Goal: Book appointment/travel/reservation

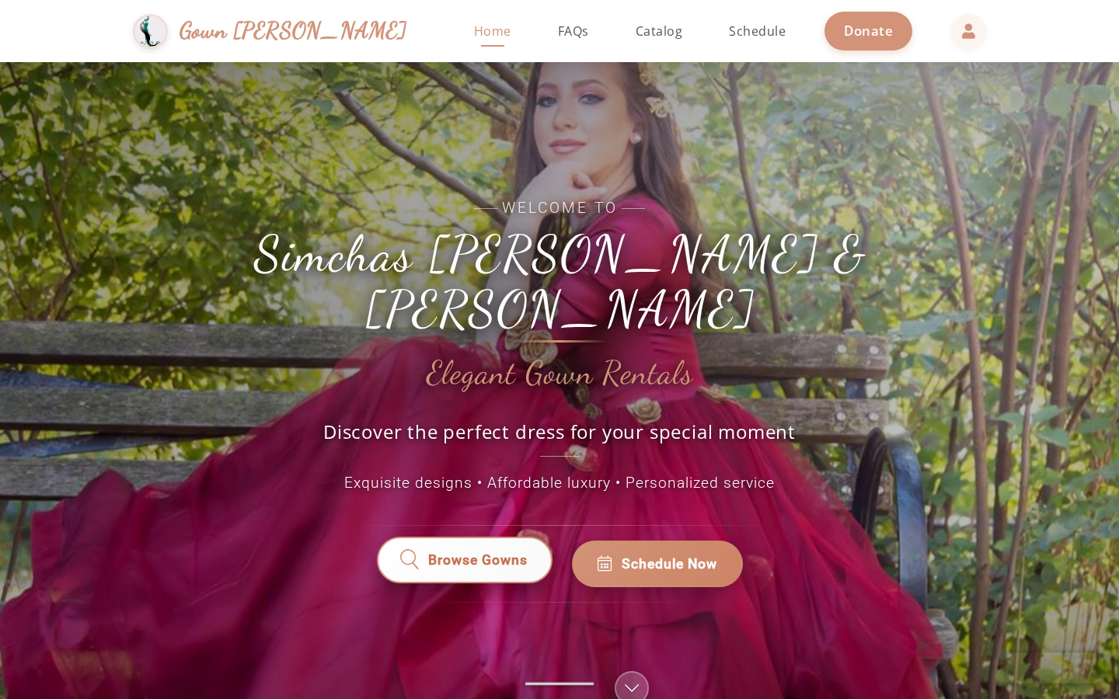
click at [488, 554] on span "Browse Gowns" at bounding box center [476, 564] width 99 height 20
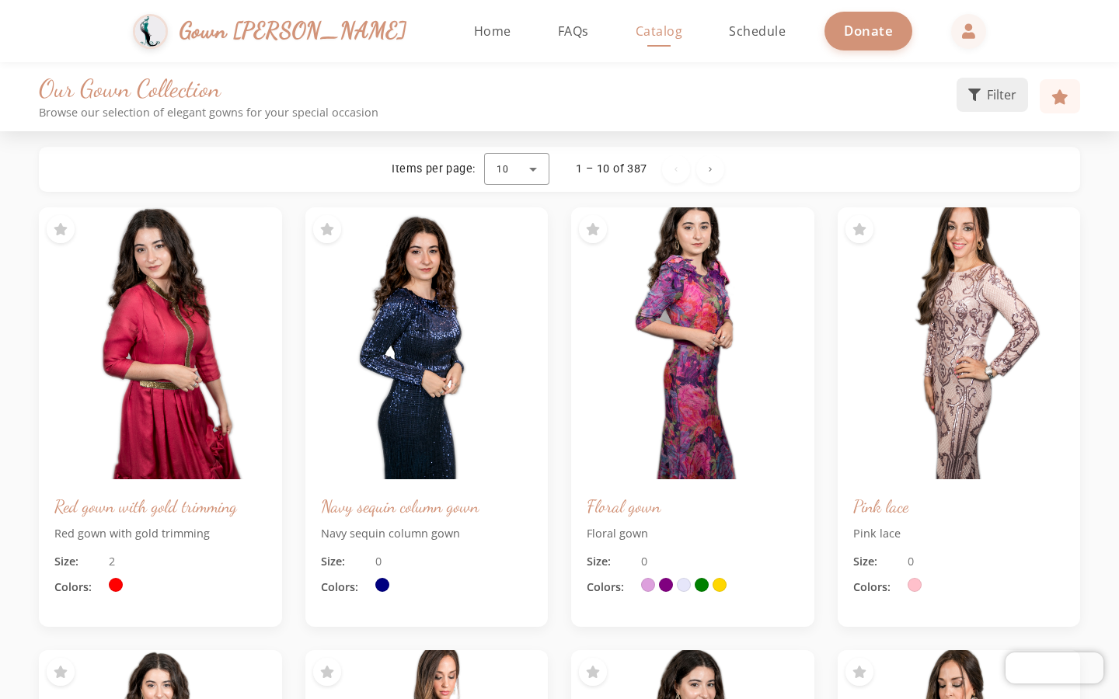
click at [979, 101] on button "Filter" at bounding box center [991, 95] width 71 height 34
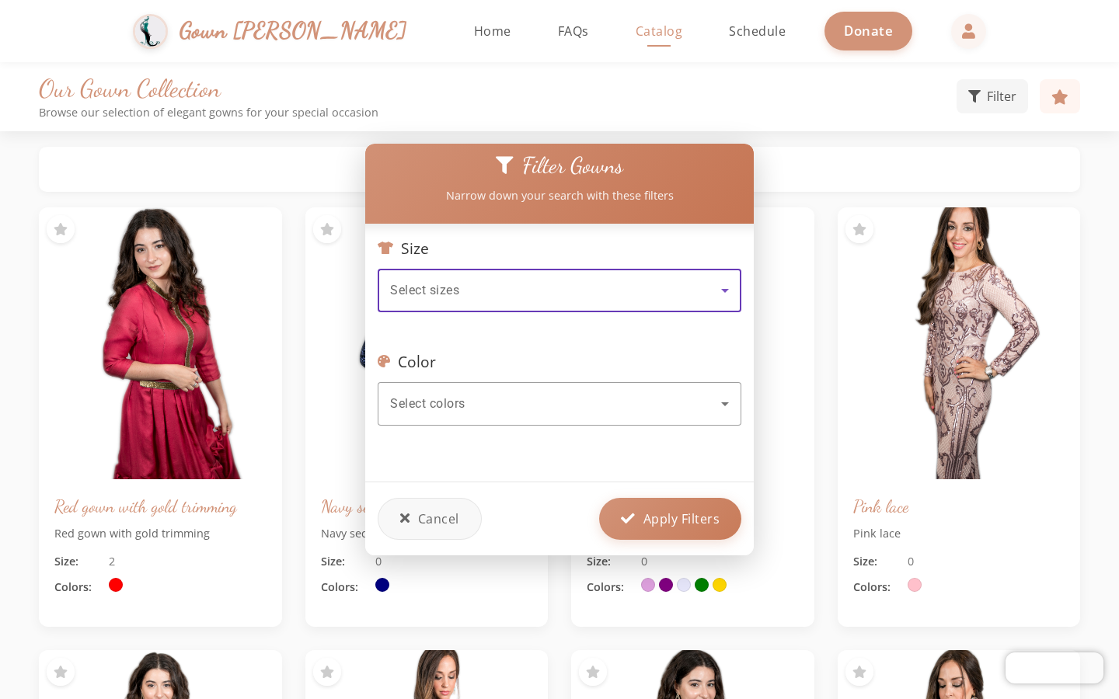
click at [486, 296] on div "Select sizes" at bounding box center [555, 290] width 331 height 19
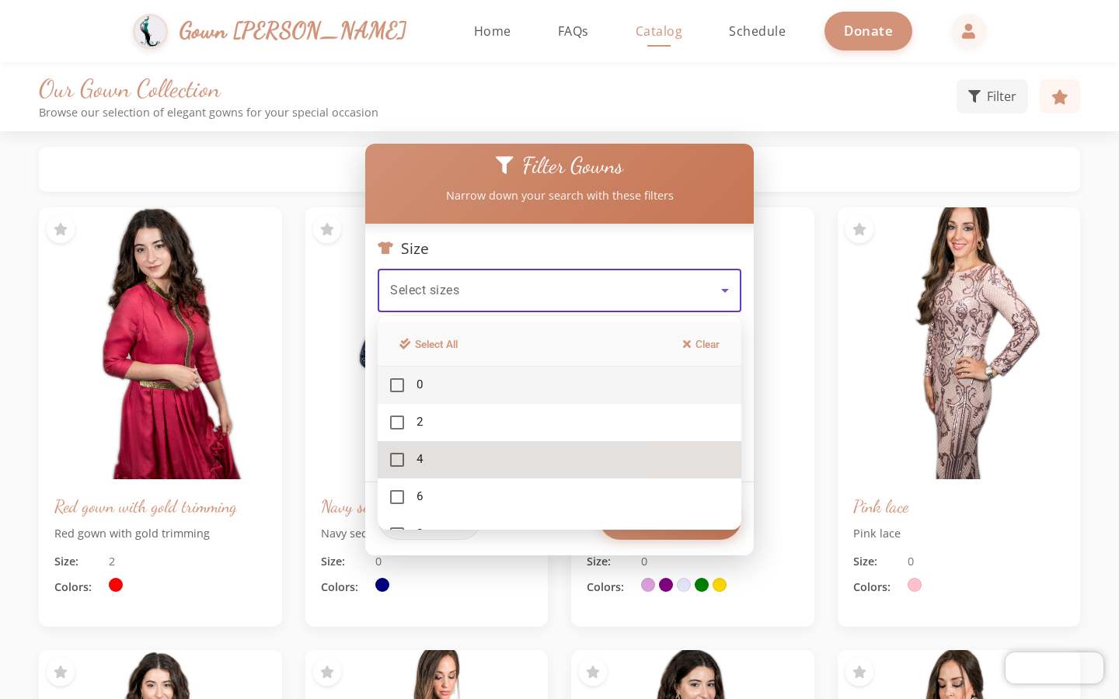
click at [395, 464] on mat-pseudo-checkbox at bounding box center [397, 460] width 14 height 14
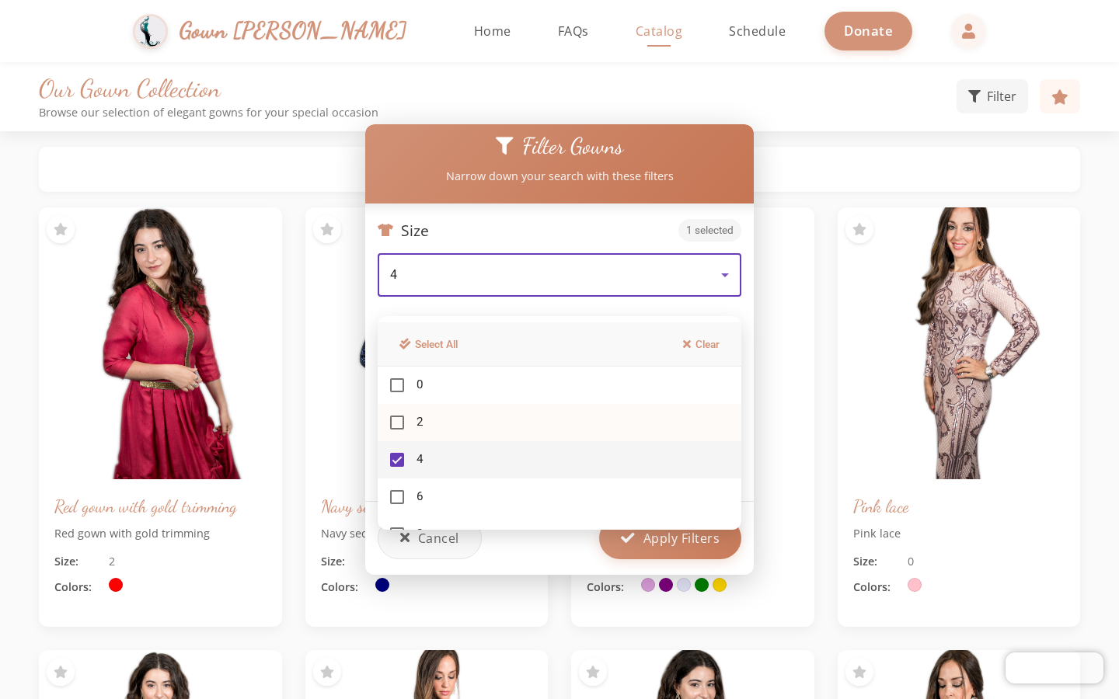
click at [394, 419] on mat-pseudo-checkbox at bounding box center [397, 423] width 14 height 14
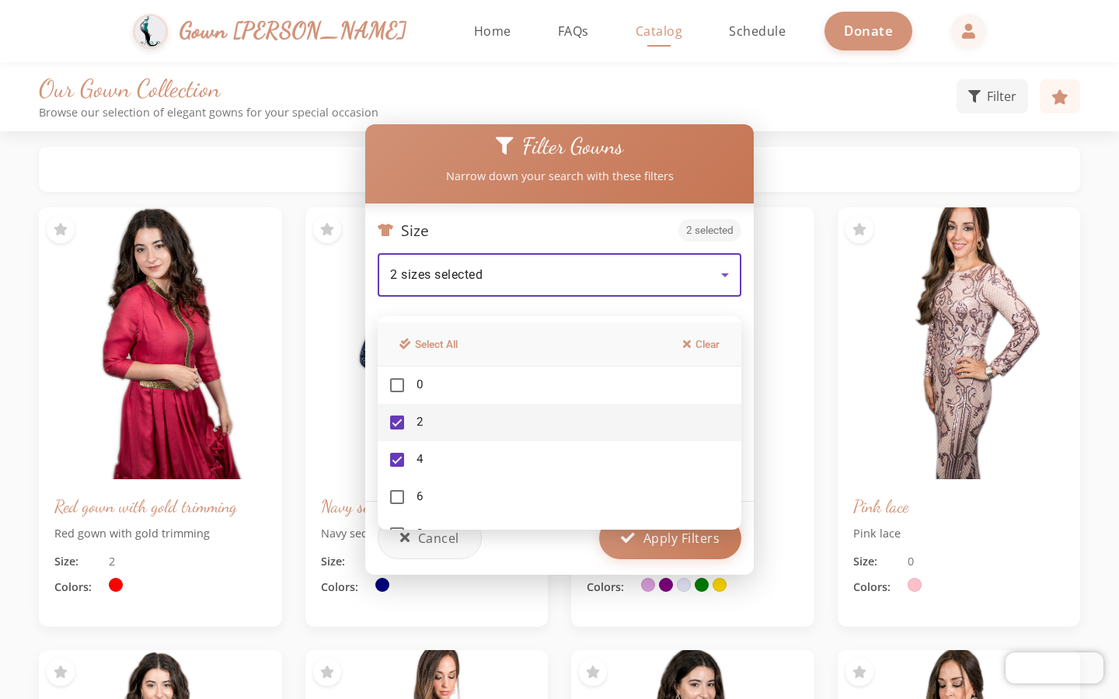
click at [695, 548] on div at bounding box center [559, 349] width 1119 height 699
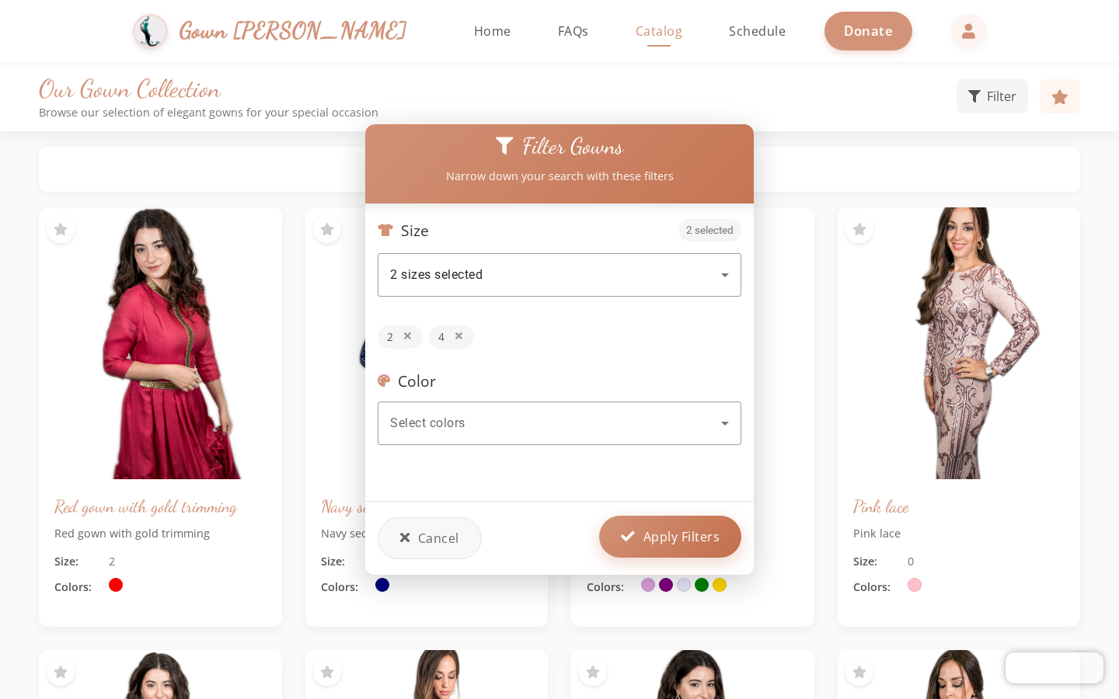
click at [690, 541] on span "Apply Filters" at bounding box center [681, 537] width 77 height 19
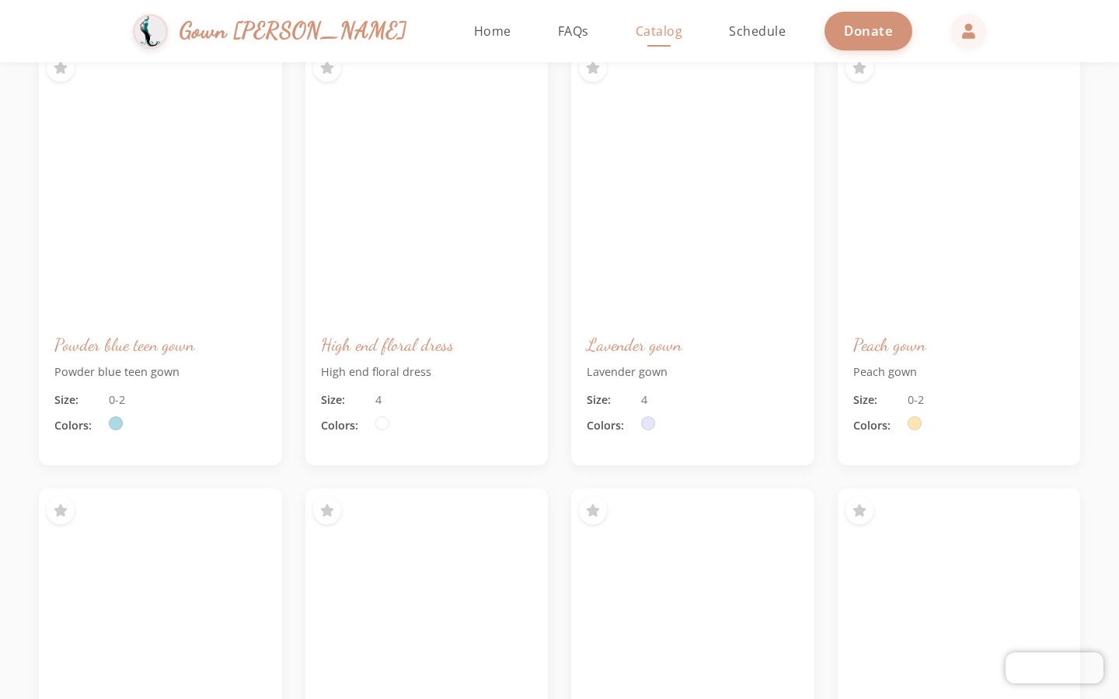
scroll to position [14643, 0]
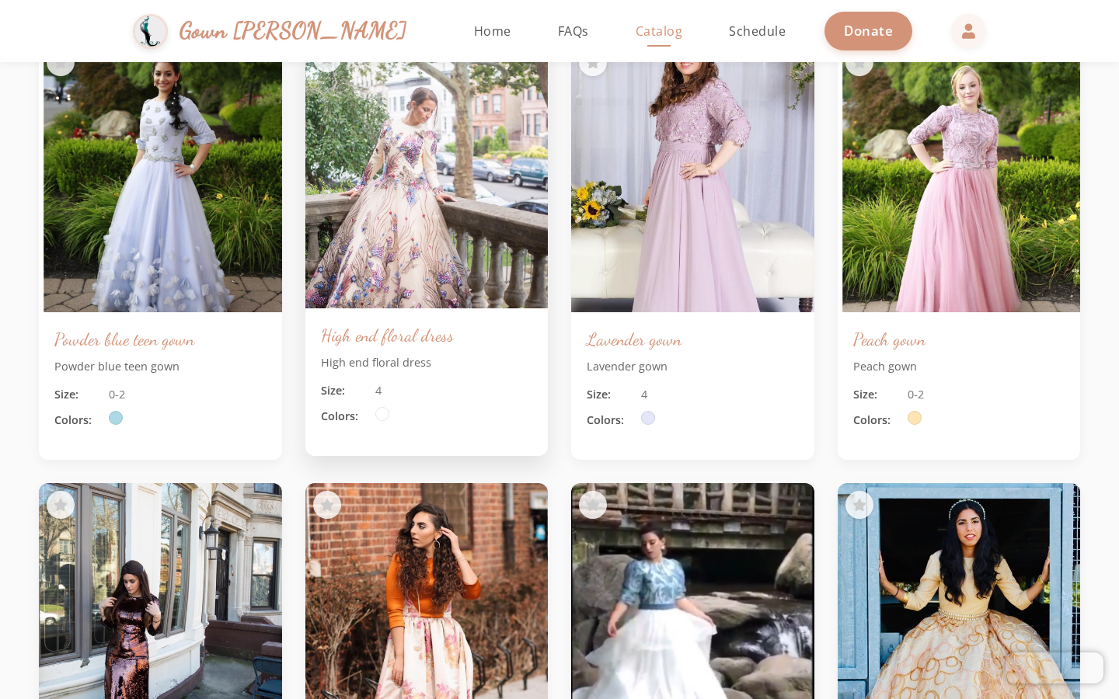
click at [462, 228] on img at bounding box center [426, 173] width 255 height 286
click at [401, 189] on img at bounding box center [426, 173] width 255 height 286
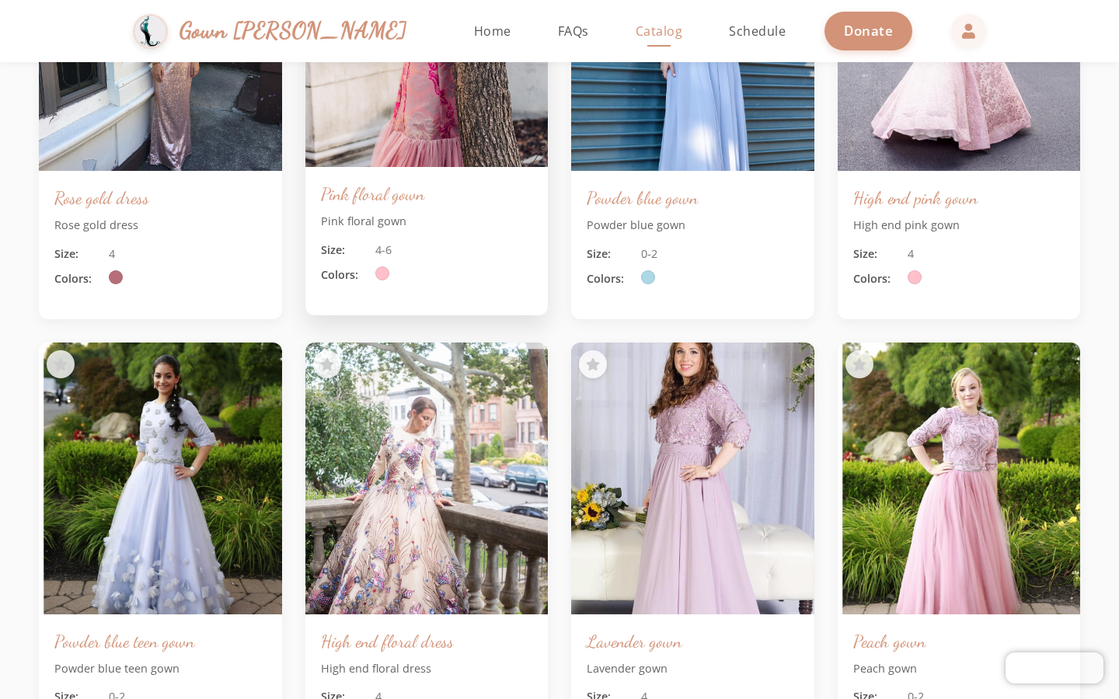
scroll to position [14362, 0]
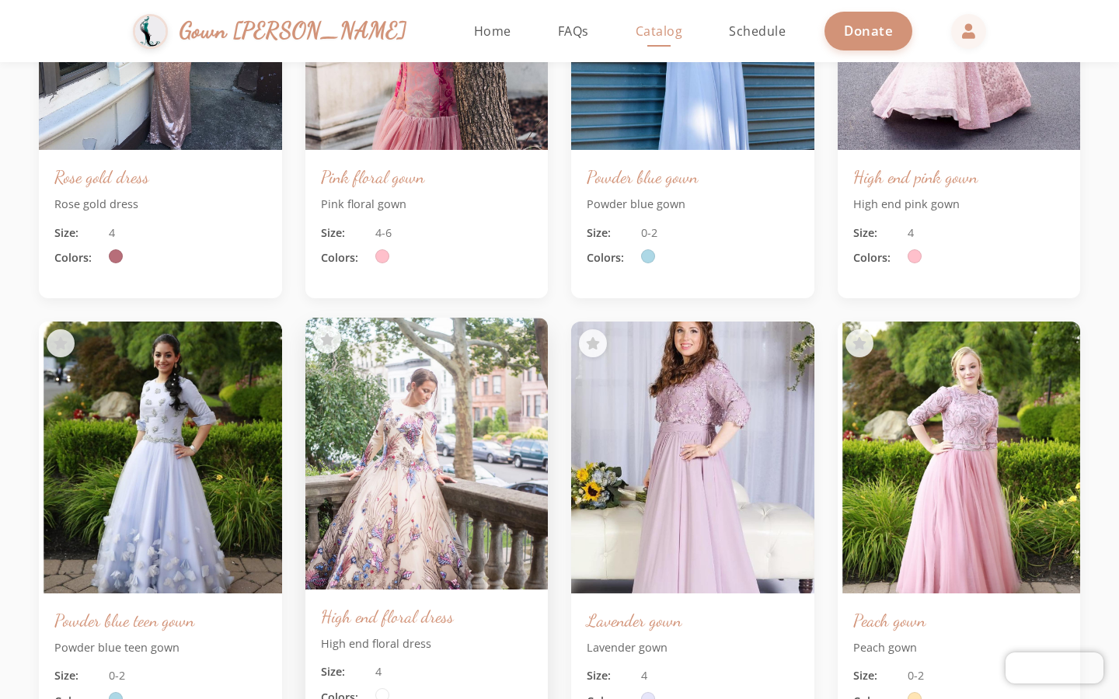
click at [406, 450] on img at bounding box center [426, 454] width 255 height 286
click at [364, 619] on h3 "High end floral dress" at bounding box center [427, 616] width 212 height 23
click at [364, 639] on p "High end floral dress" at bounding box center [427, 644] width 212 height 17
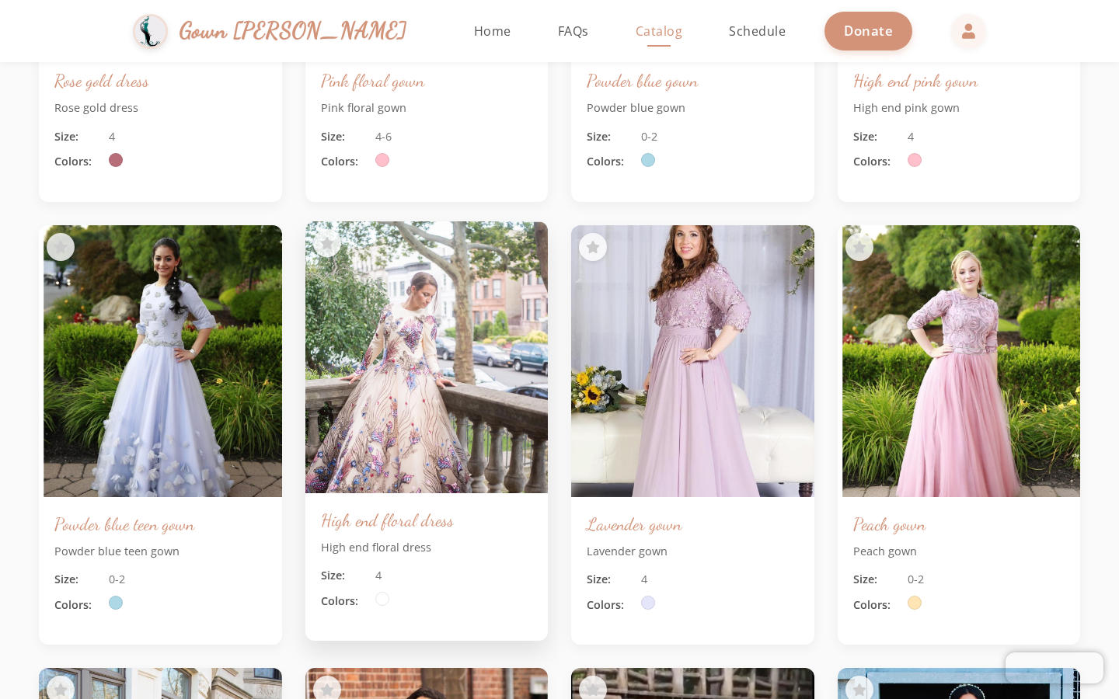
scroll to position [14460, 0]
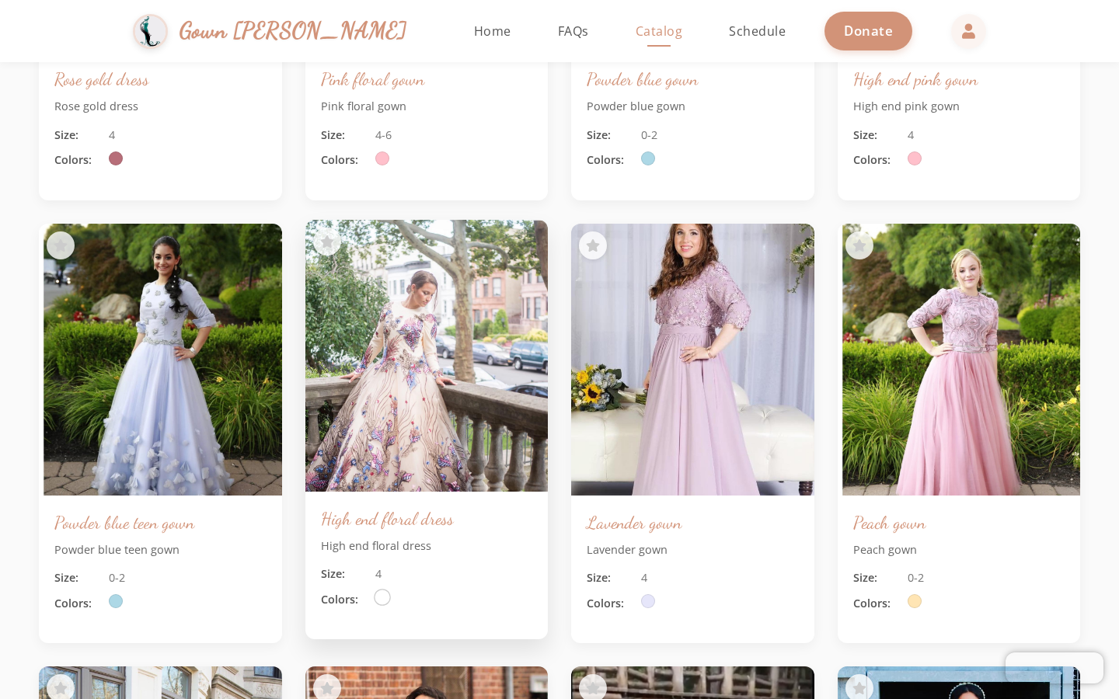
click at [378, 597] on span at bounding box center [382, 597] width 17 height 17
click at [430, 485] on img at bounding box center [426, 356] width 255 height 286
click at [423, 523] on h3 "High end floral dress" at bounding box center [427, 518] width 212 height 23
click at [414, 535] on div "High end floral dress High end floral dress Size: 4 Colors:" at bounding box center [426, 566] width 243 height 148
click at [424, 368] on img at bounding box center [426, 356] width 255 height 286
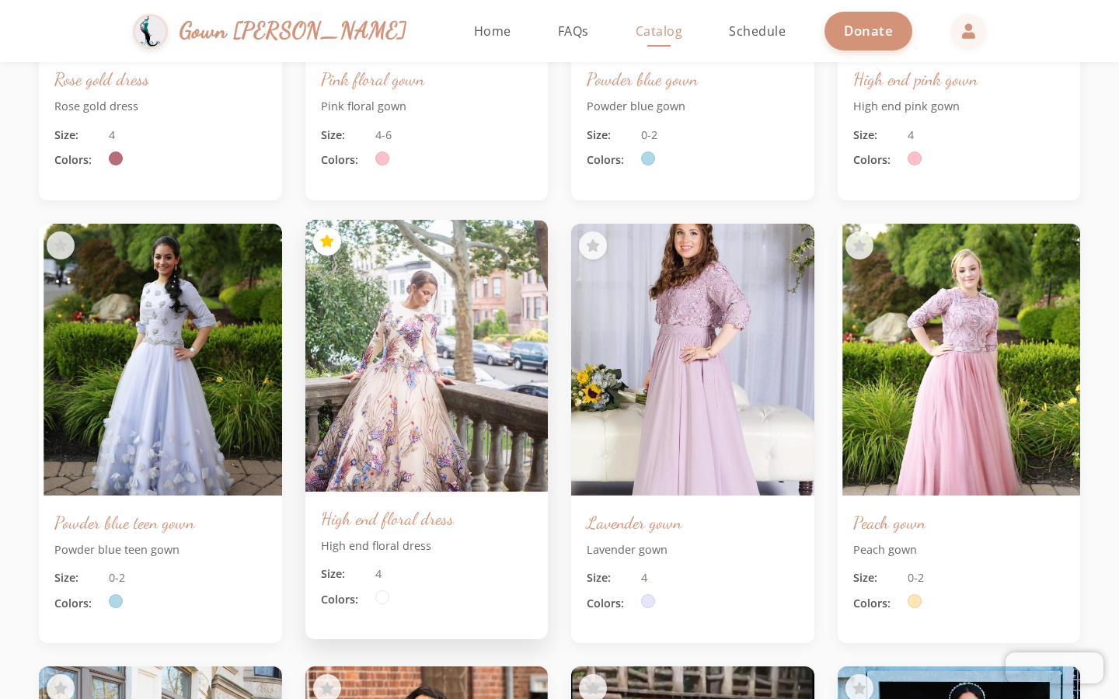
click at [337, 242] on button at bounding box center [327, 242] width 28 height 28
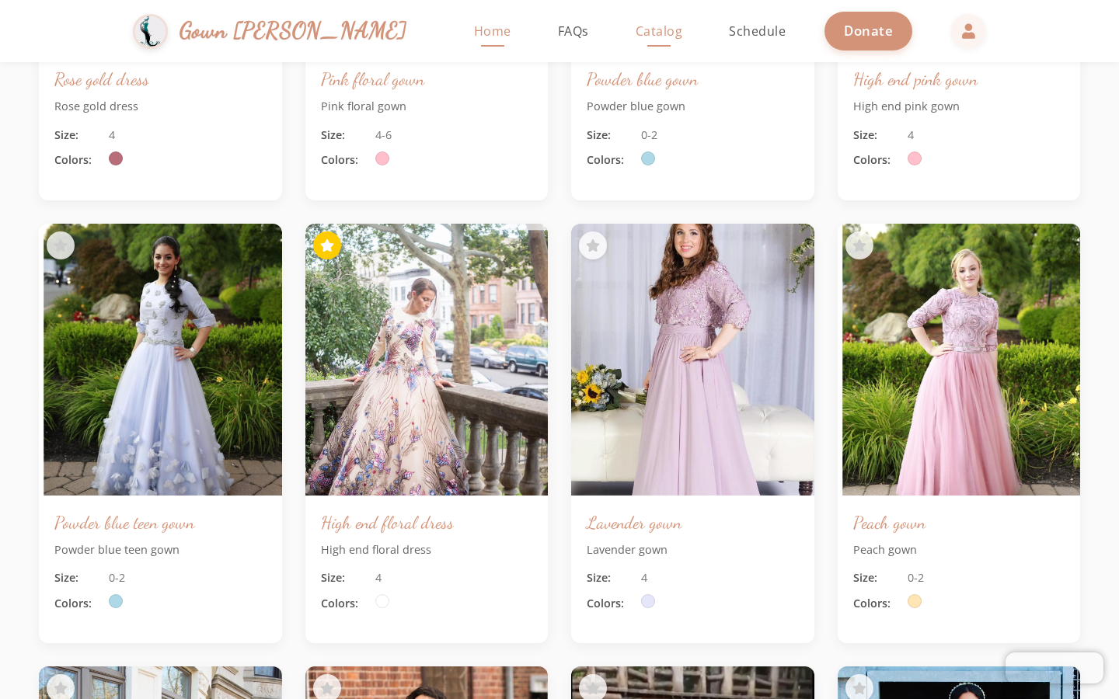
click at [474, 31] on span "Home" at bounding box center [492, 31] width 37 height 17
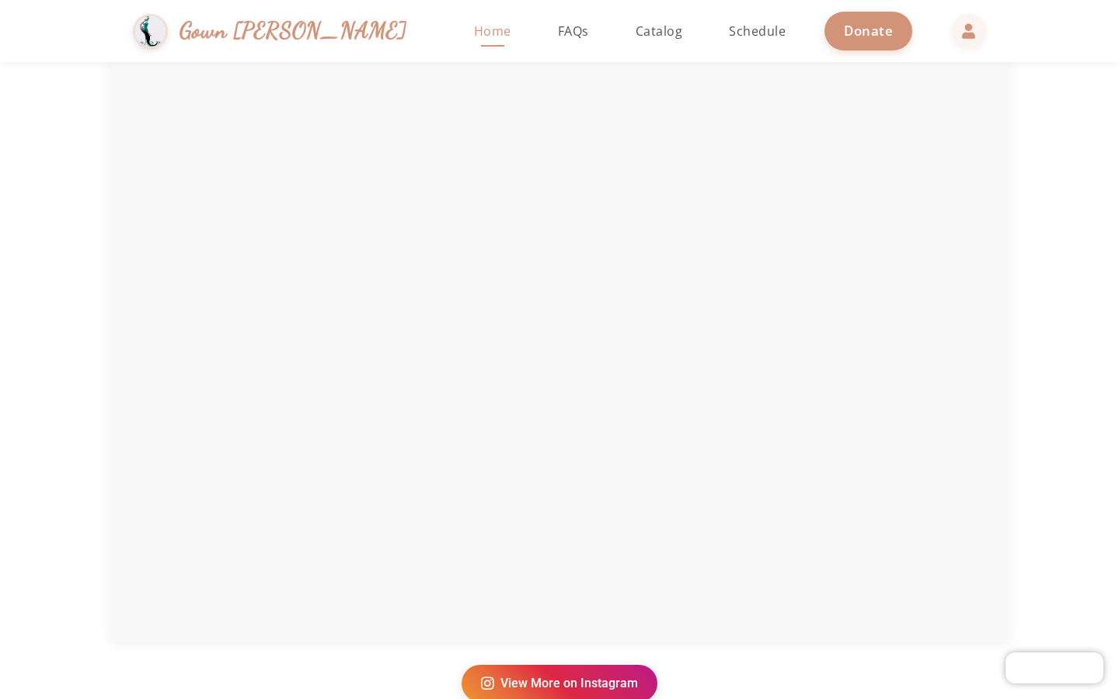
scroll to position [2673, 0]
click at [558, 32] on span "FAQs" at bounding box center [573, 31] width 31 height 17
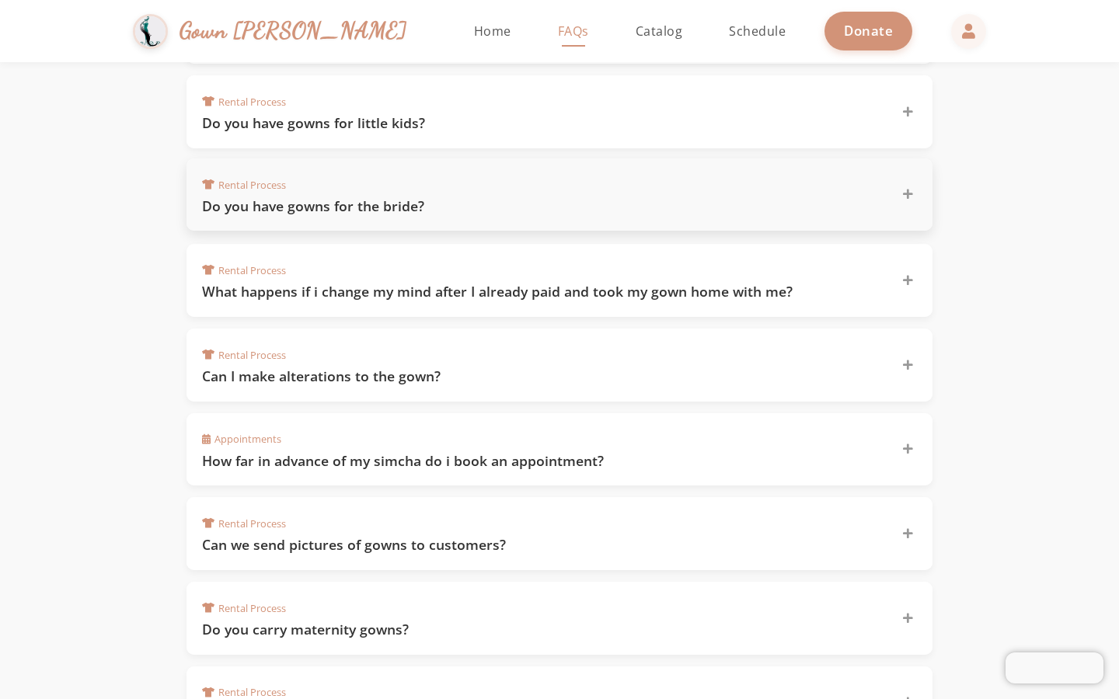
scroll to position [406, 0]
click at [465, 370] on h3 "Can I make alterations to the gown?" at bounding box center [542, 375] width 681 height 19
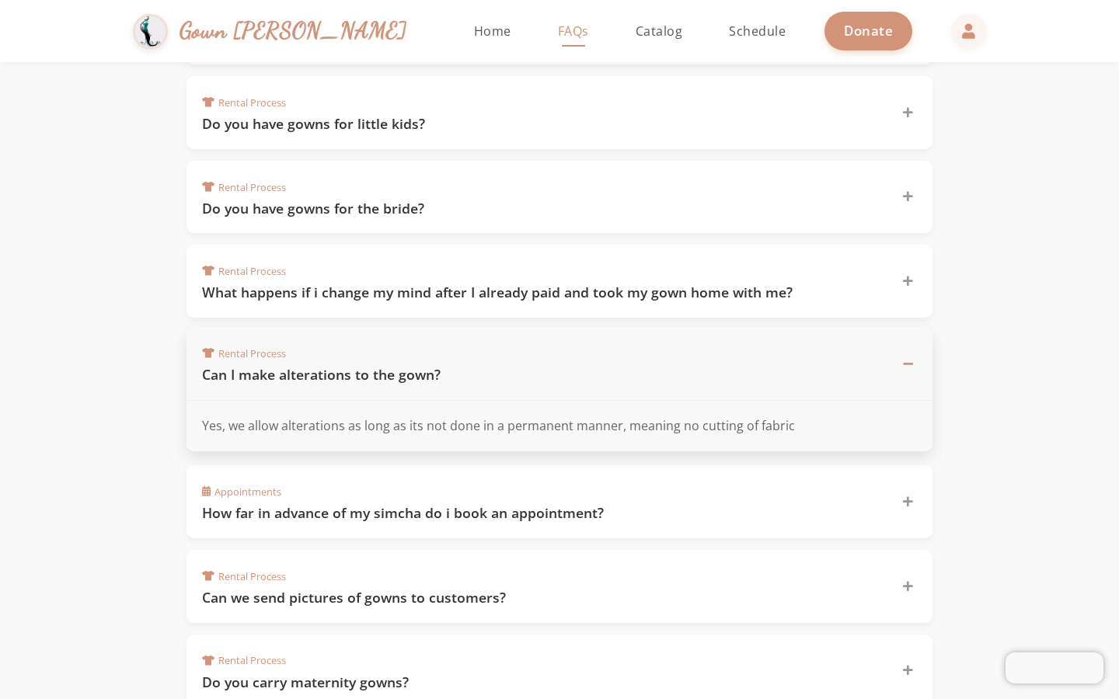
click at [465, 370] on h3 "Can I make alterations to the gown?" at bounding box center [542, 374] width 681 height 19
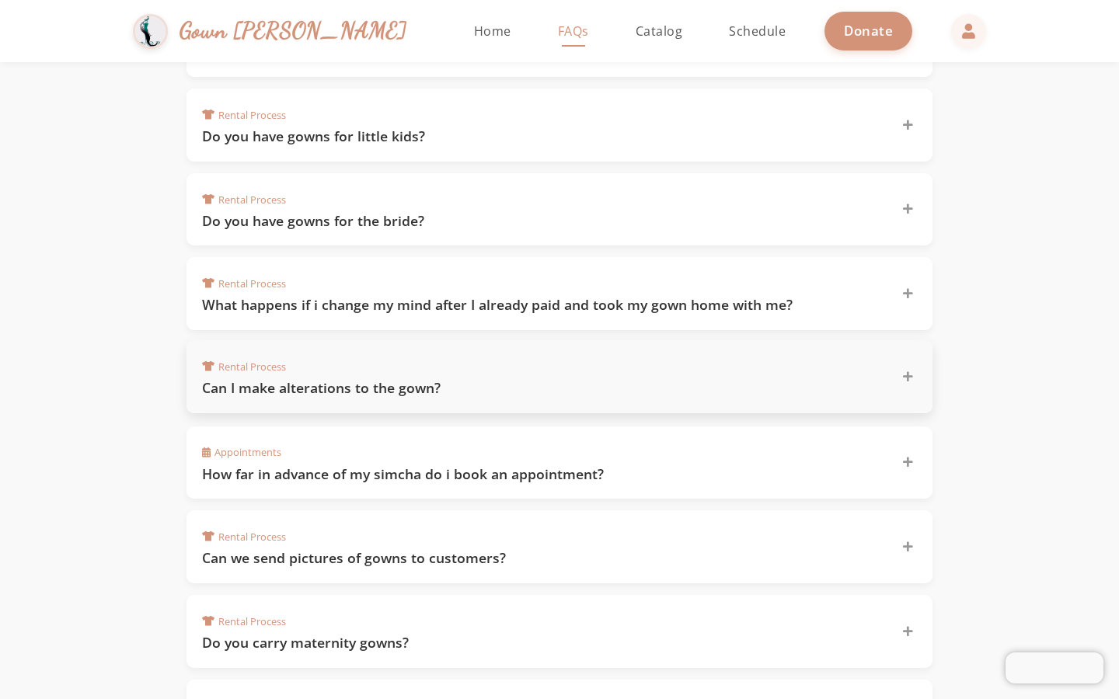
scroll to position [383, 0]
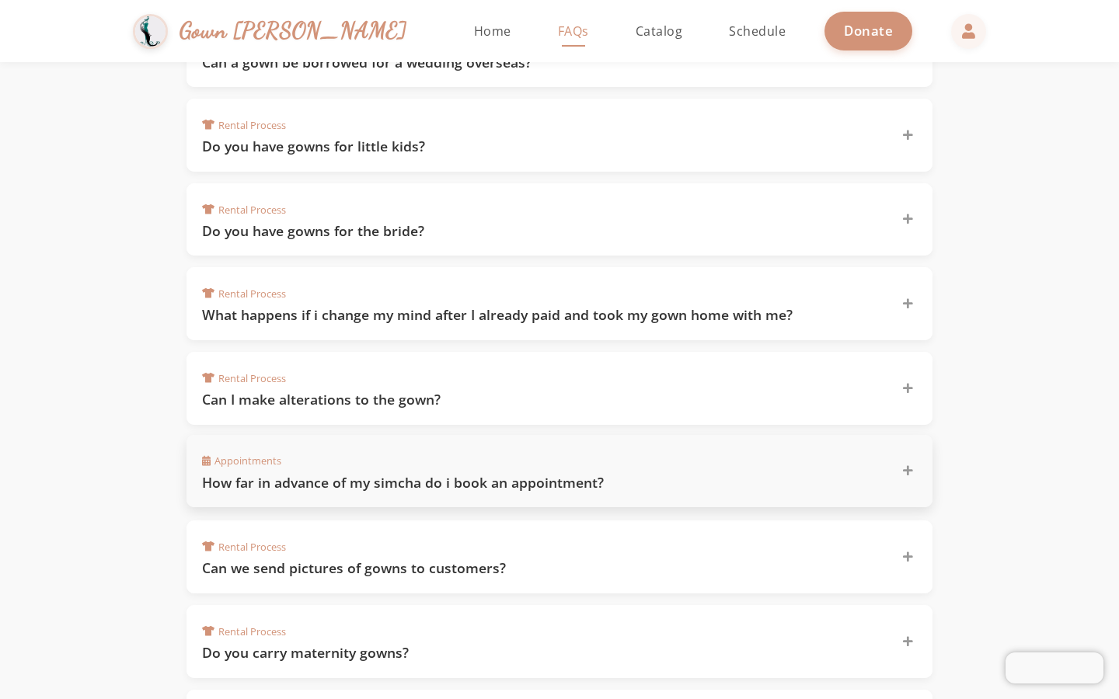
click at [471, 462] on div "Appointments How far in advance of my simcha do i book an appointment?" at bounding box center [550, 472] width 696 height 42
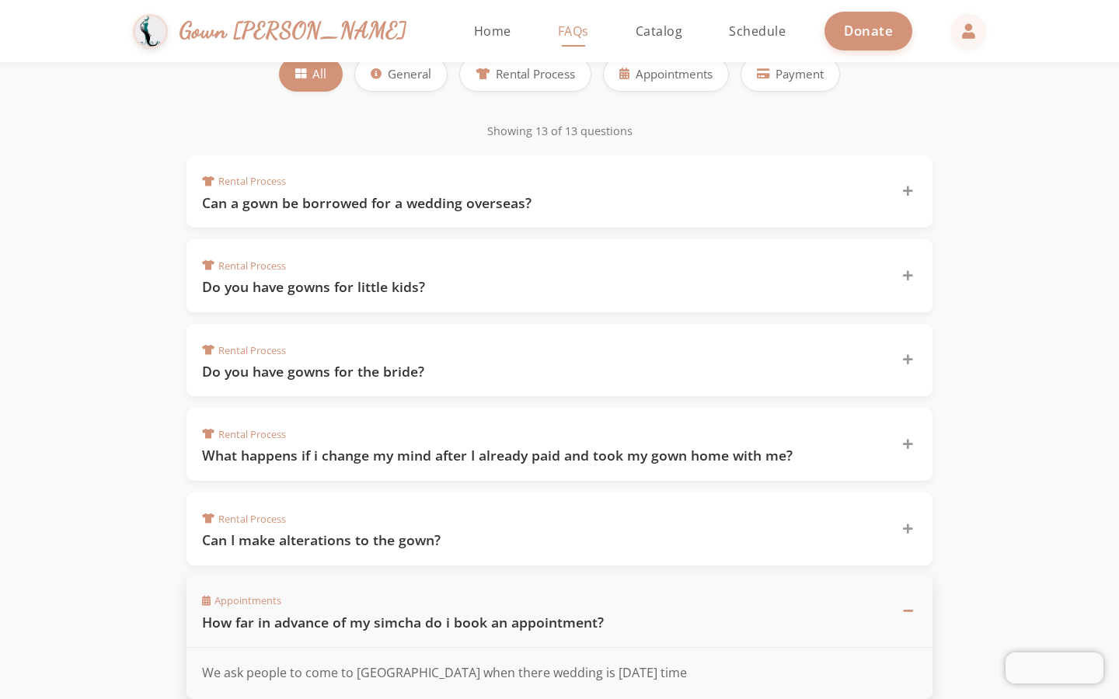
scroll to position [239, 0]
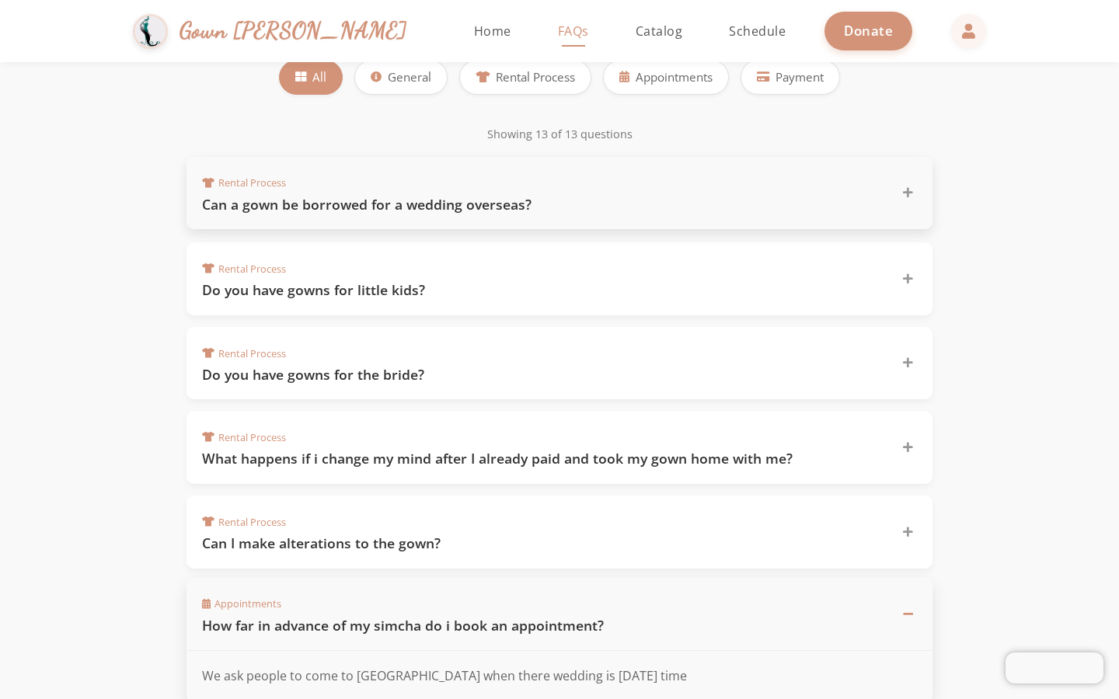
click at [469, 207] on h3 "Can a gown be borrowed for a wedding overseas?" at bounding box center [542, 204] width 681 height 19
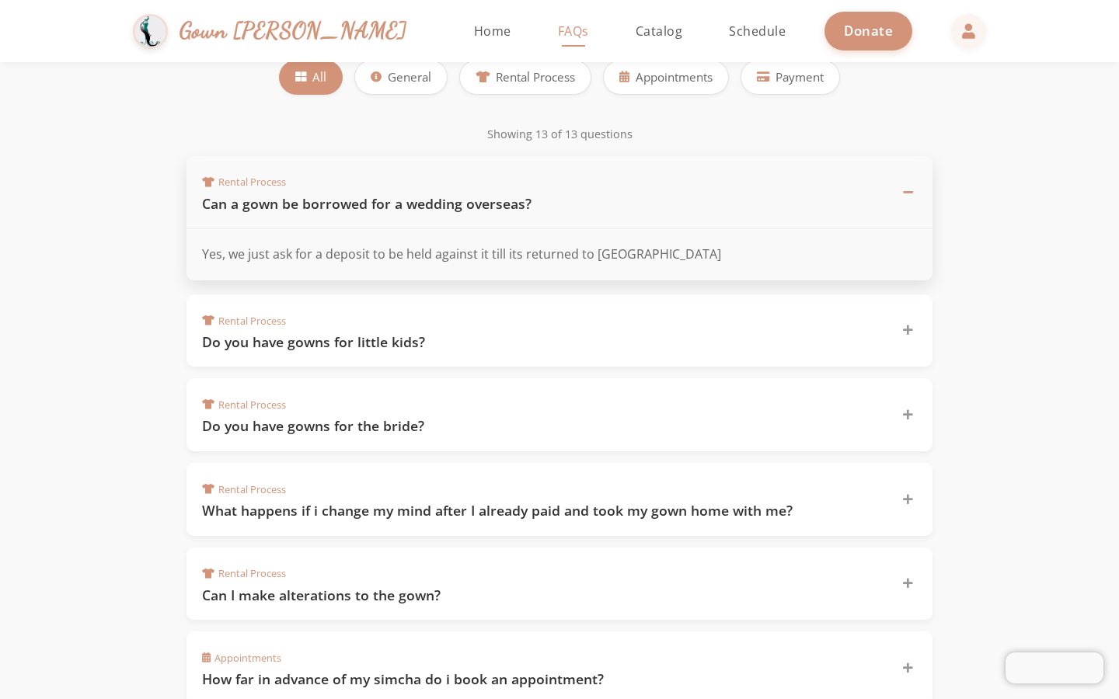
click at [469, 207] on h3 "Can a gown be borrowed for a wedding overseas?" at bounding box center [542, 203] width 681 height 19
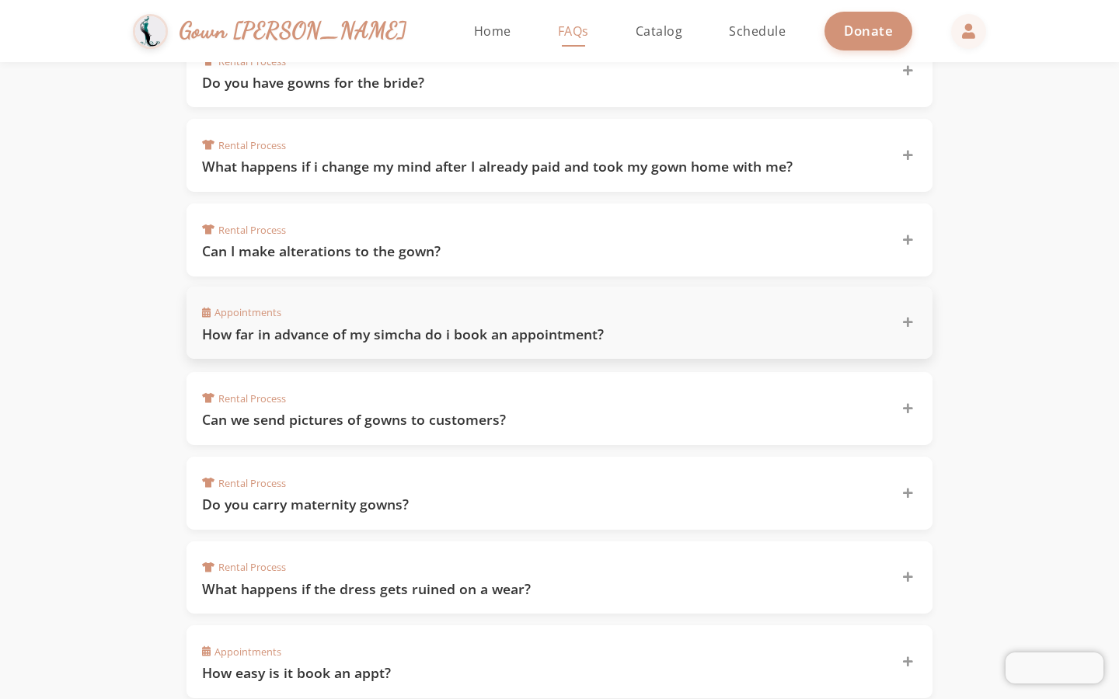
scroll to position [542, 0]
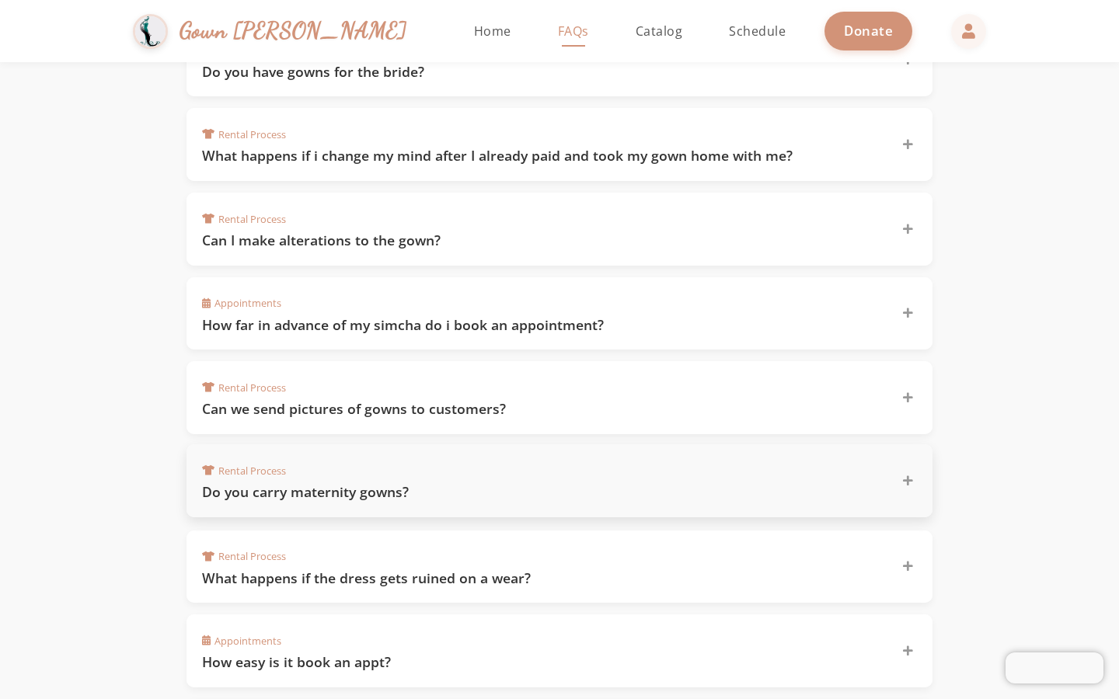
click at [434, 472] on div "Rental Process Do you carry maternity gowns?" at bounding box center [550, 481] width 696 height 42
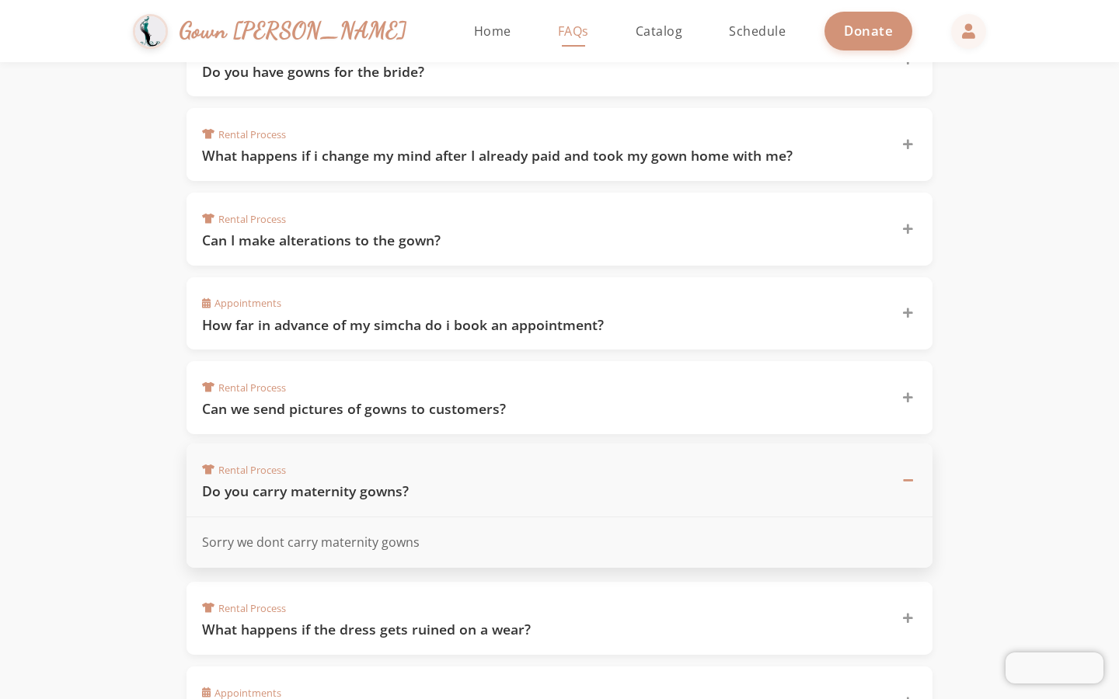
click at [434, 472] on div "Rental Process Do you carry maternity gowns?" at bounding box center [550, 480] width 696 height 42
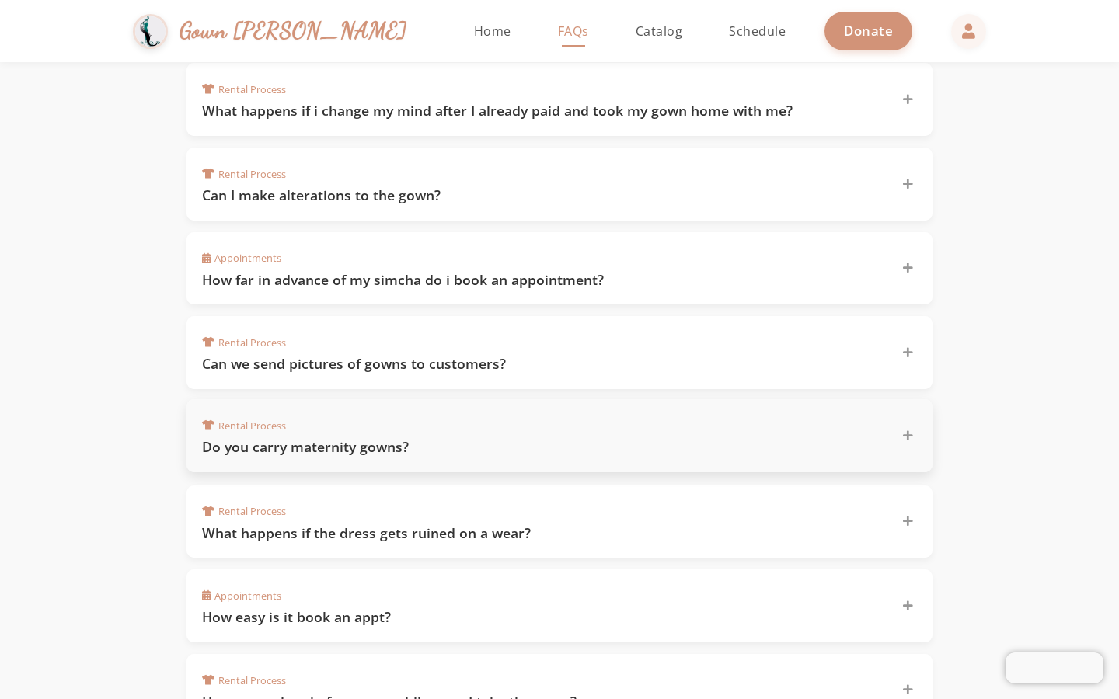
scroll to position [620, 0]
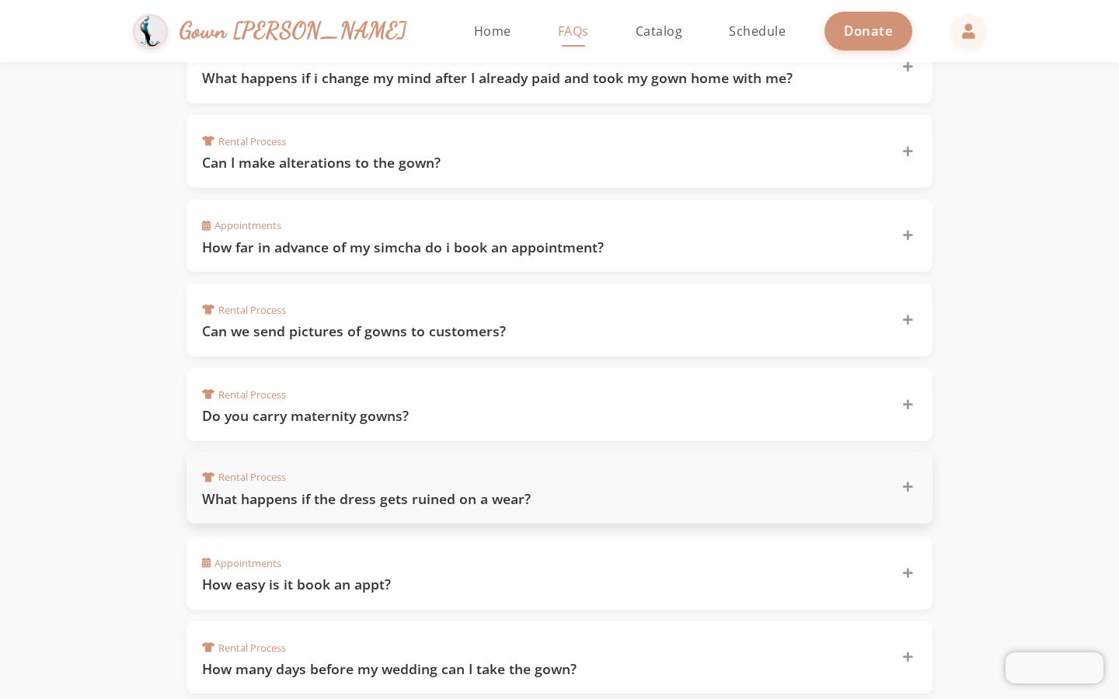
click at [434, 472] on div "Rental Process What happens if the dress gets ruined on a wear?" at bounding box center [550, 488] width 696 height 42
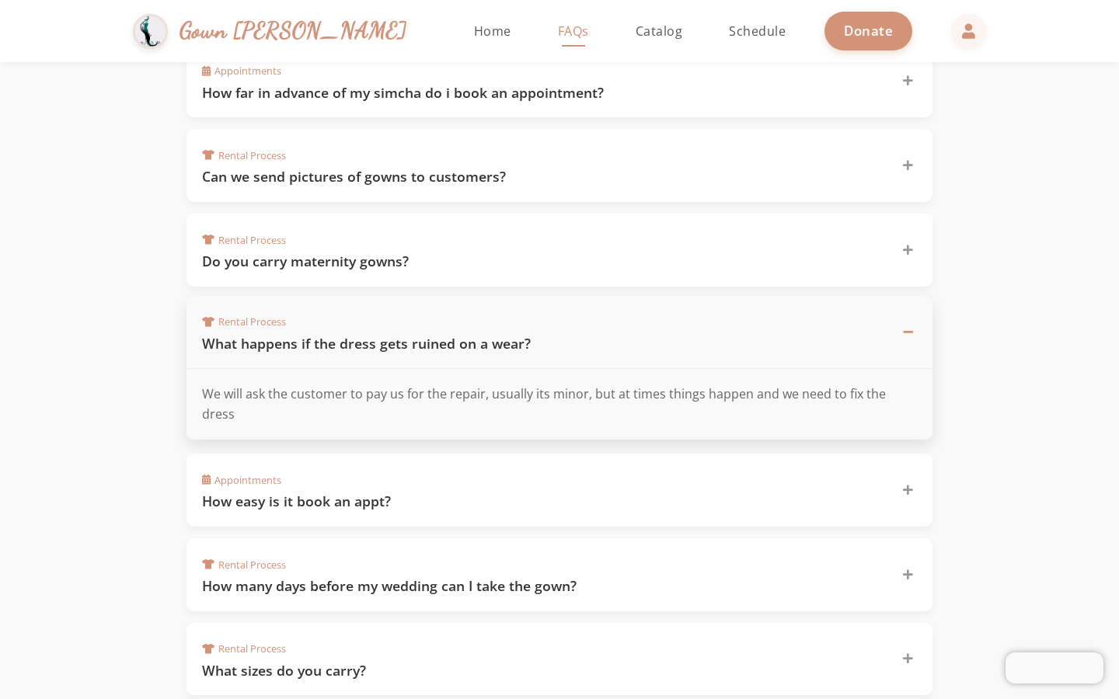
scroll to position [773, 0]
click at [434, 493] on h3 "How easy is it book an appt?" at bounding box center [542, 502] width 681 height 19
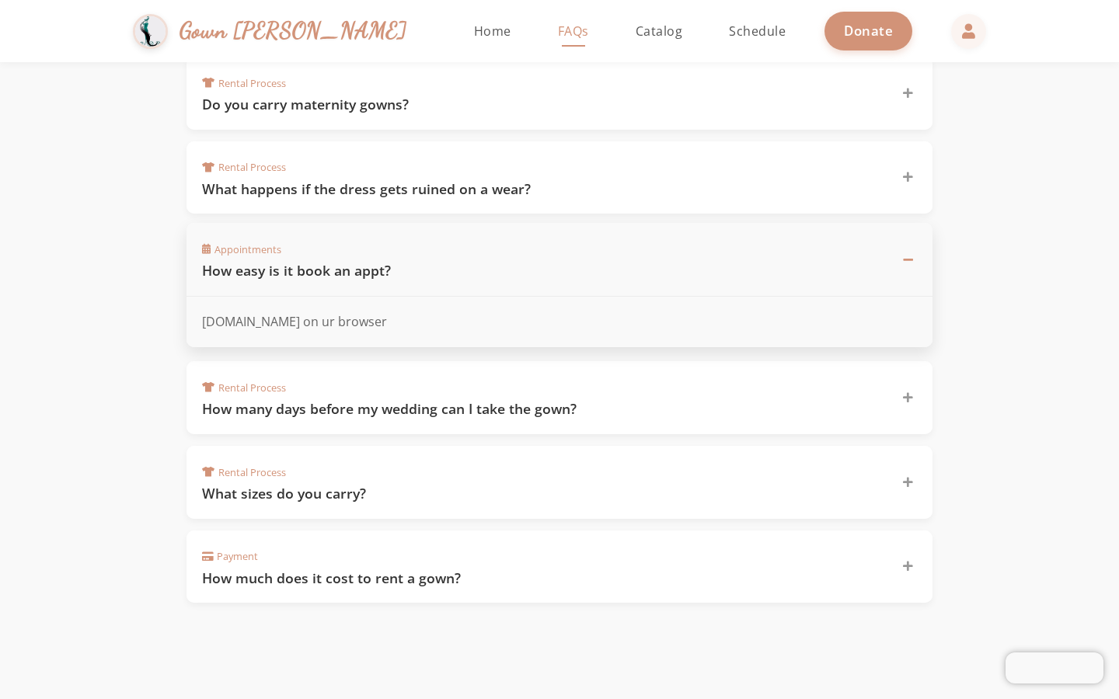
scroll to position [934, 0]
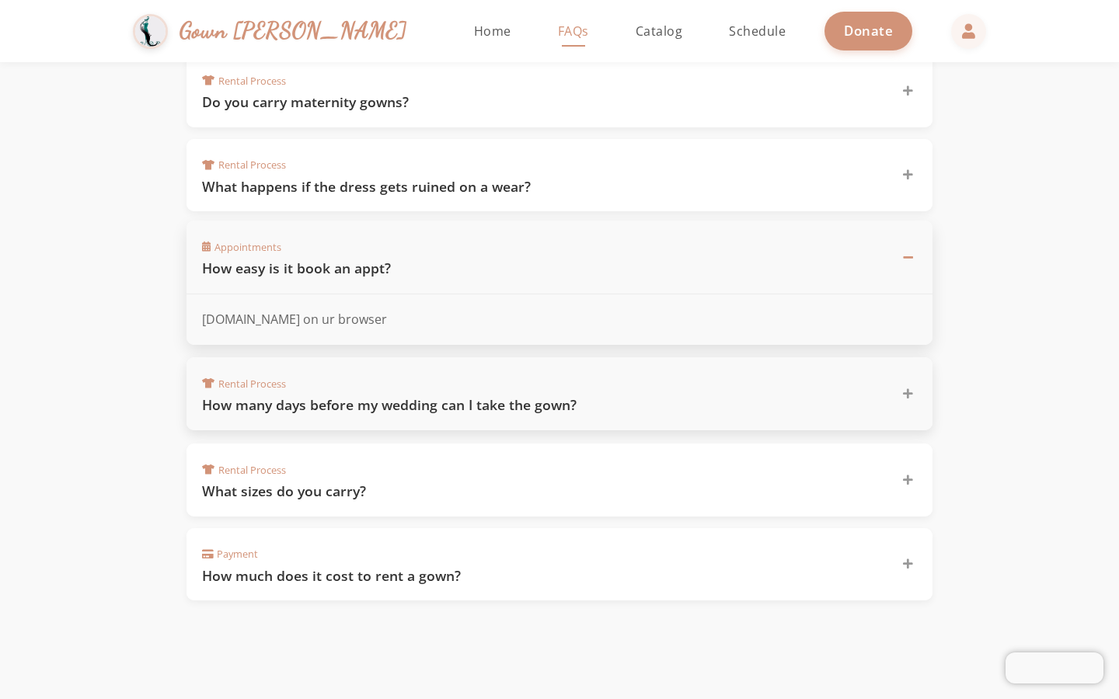
click at [450, 406] on h3 "How many days before my wedding can I take the gown?" at bounding box center [542, 404] width 681 height 19
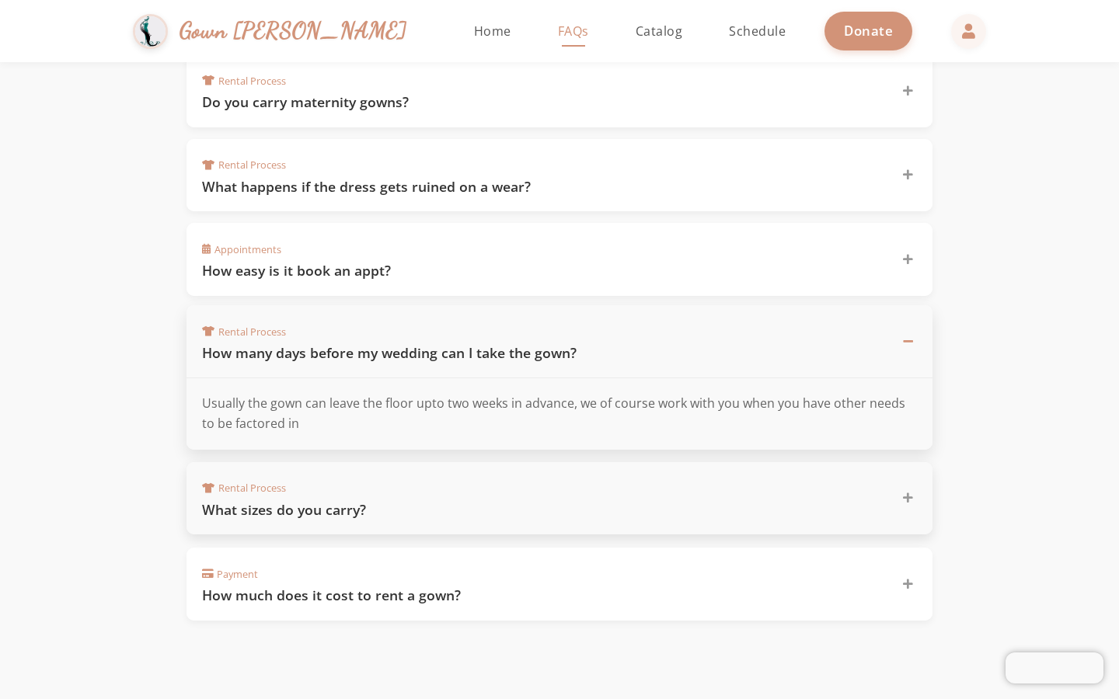
click at [440, 479] on div "Rental Process What sizes do you carry?" at bounding box center [550, 499] width 696 height 42
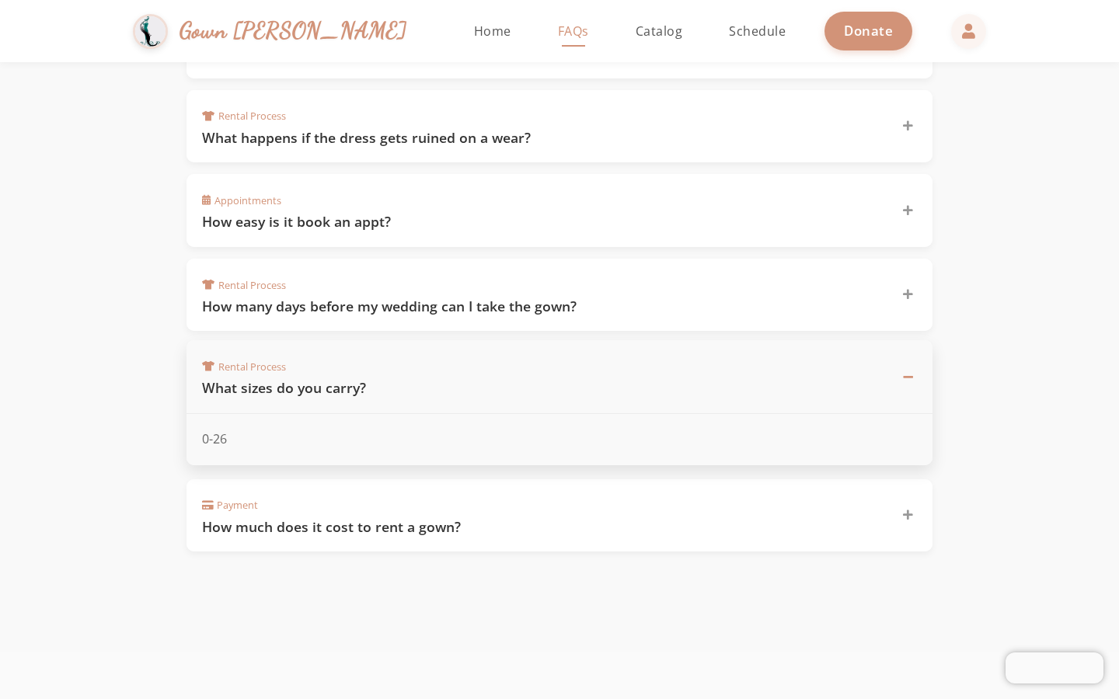
scroll to position [984, 0]
click at [443, 502] on div "Payment How much does it cost to rent a gown?" at bounding box center [550, 514] width 696 height 42
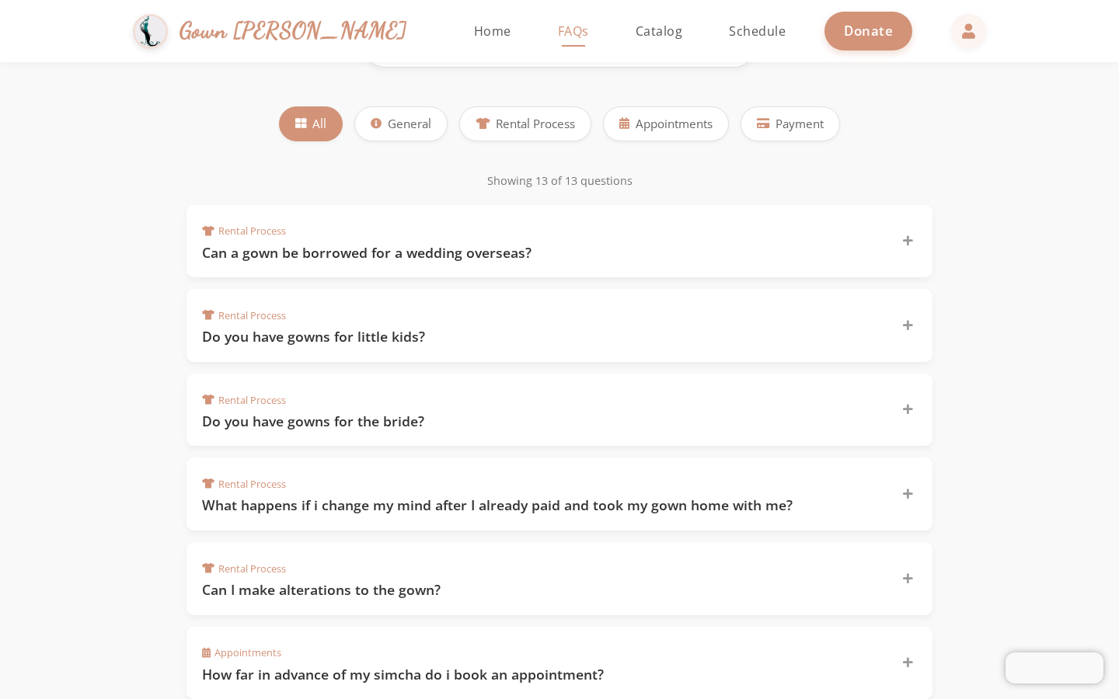
scroll to position [0, 0]
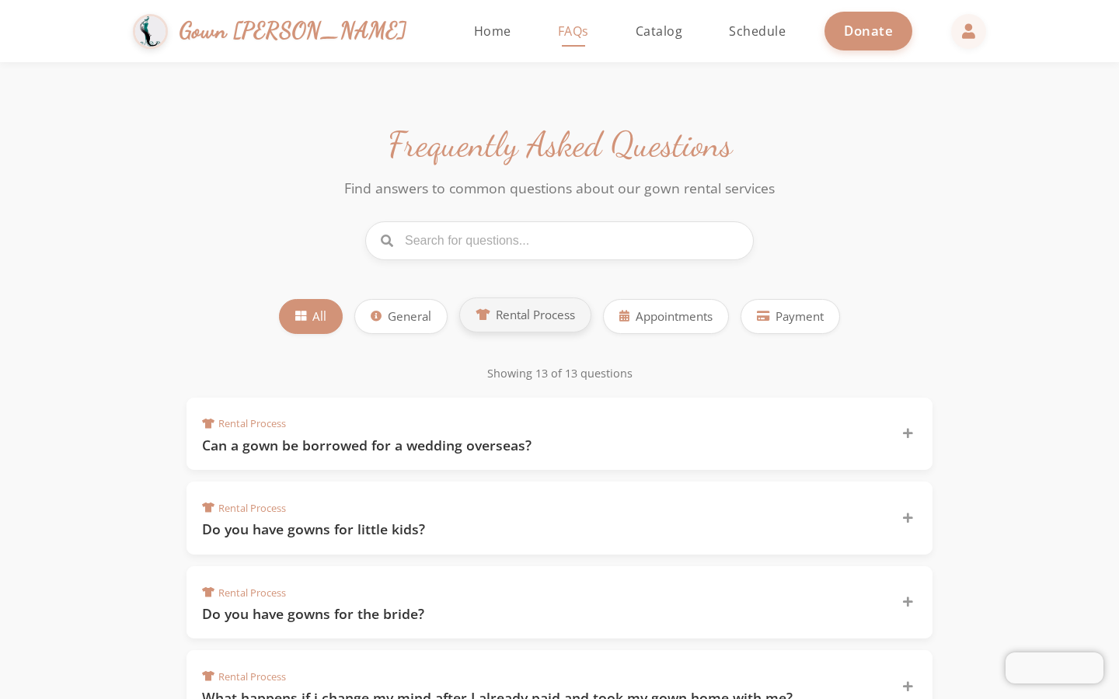
click at [577, 322] on button "Rental Process" at bounding box center [525, 315] width 132 height 35
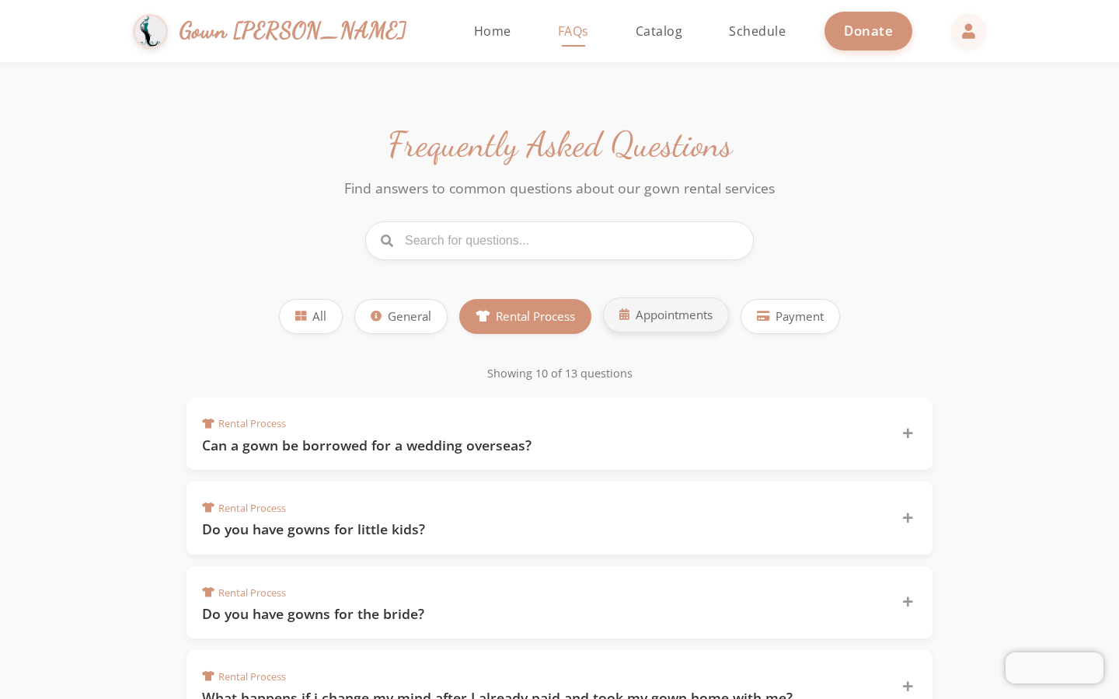
click at [654, 327] on button "Appointments" at bounding box center [666, 315] width 126 height 35
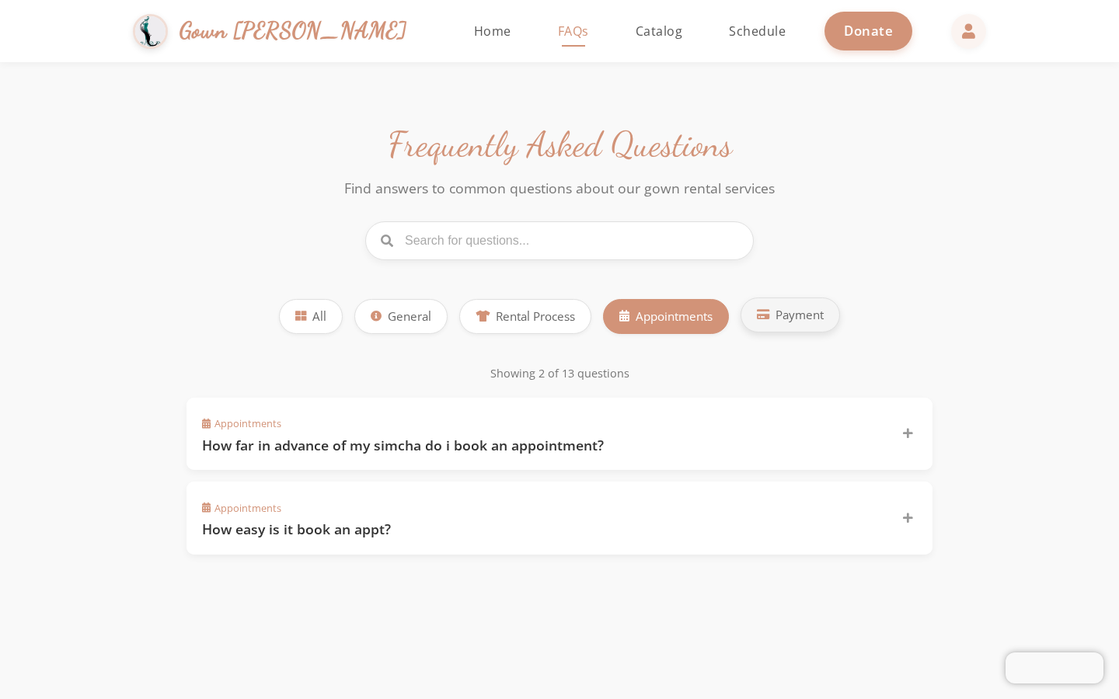
click at [746, 319] on button "Payment" at bounding box center [789, 315] width 99 height 35
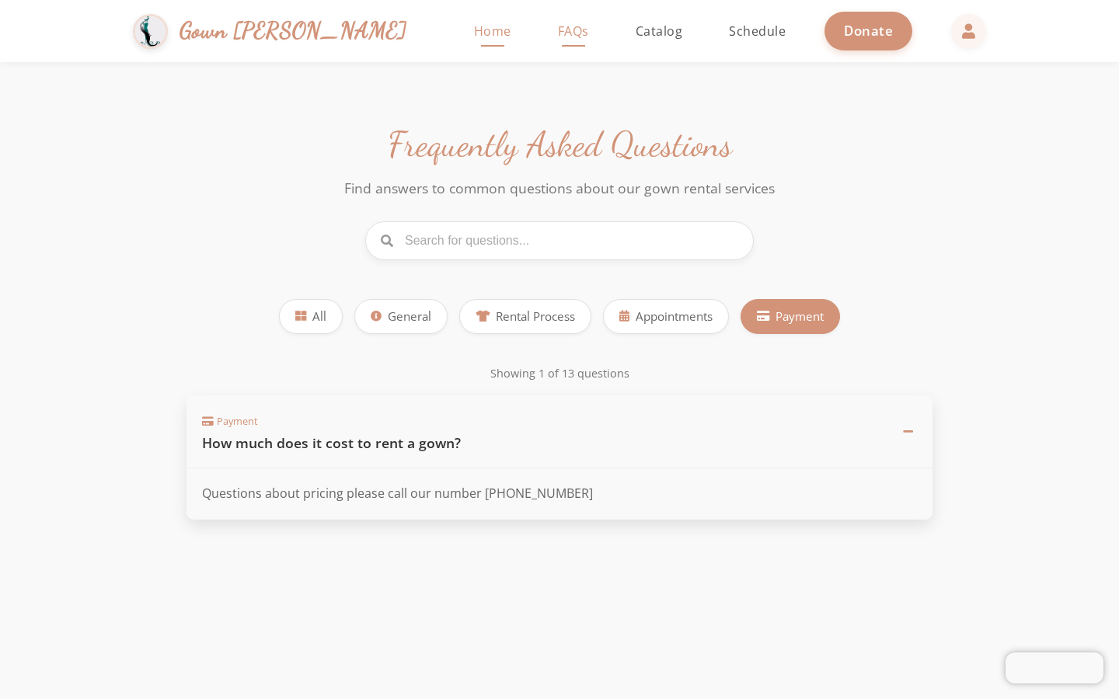
click at [458, 41] on link "Home" at bounding box center [492, 31] width 68 height 62
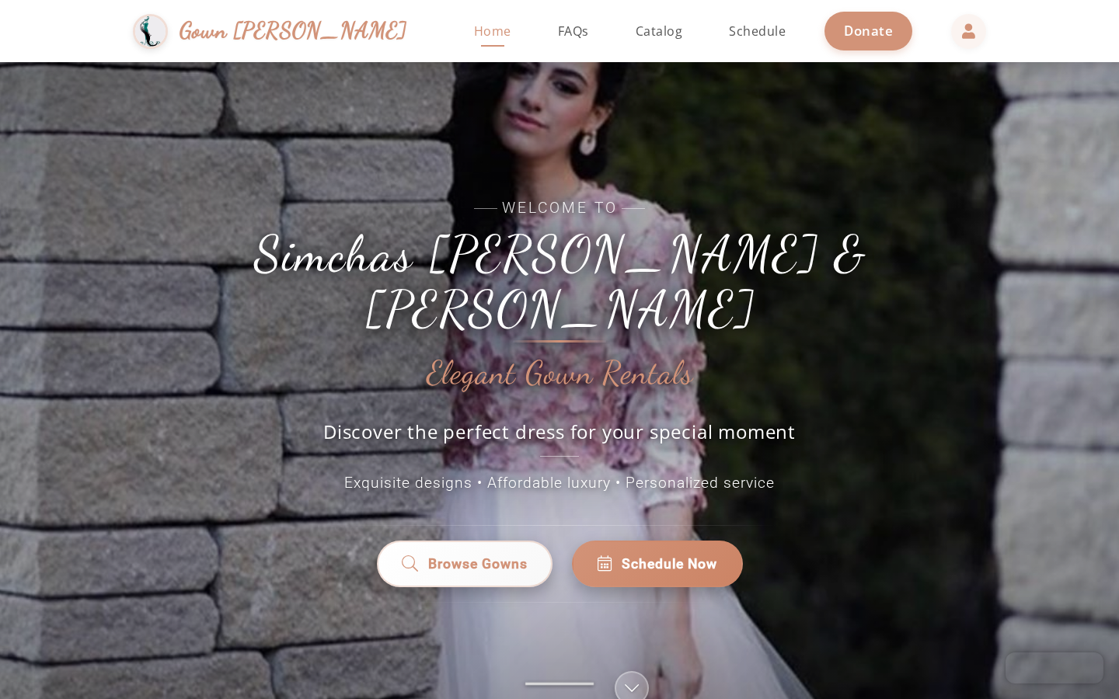
scroll to position [134, 0]
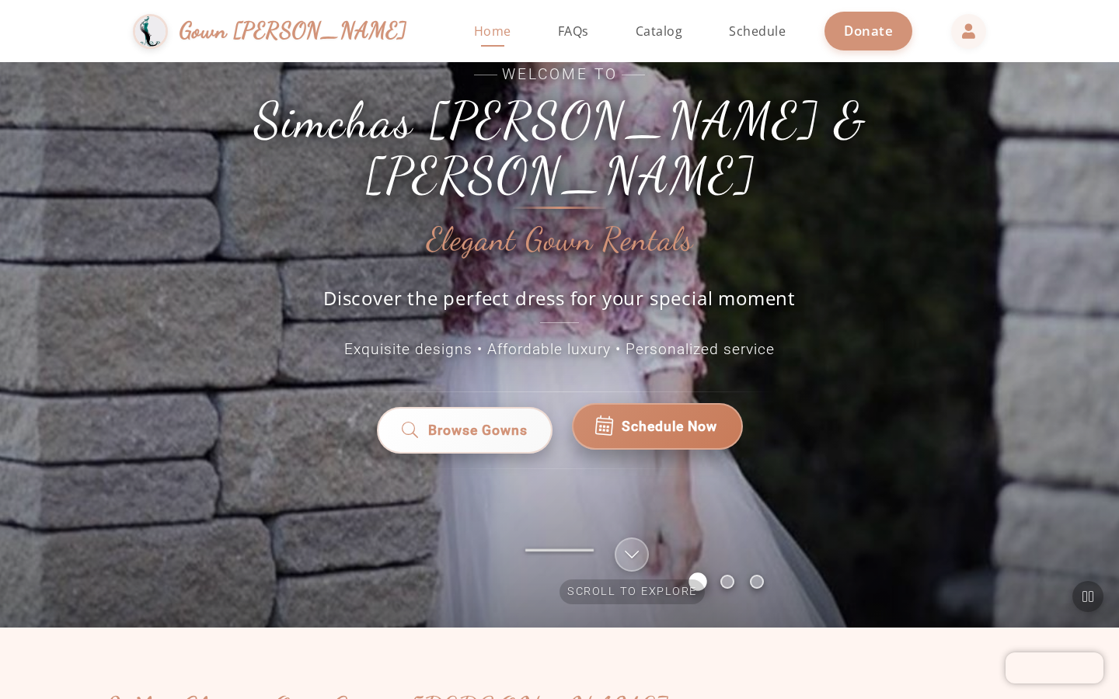
click at [674, 416] on span "Schedule Now" at bounding box center [670, 426] width 96 height 20
